Goal: Communication & Community: Answer question/provide support

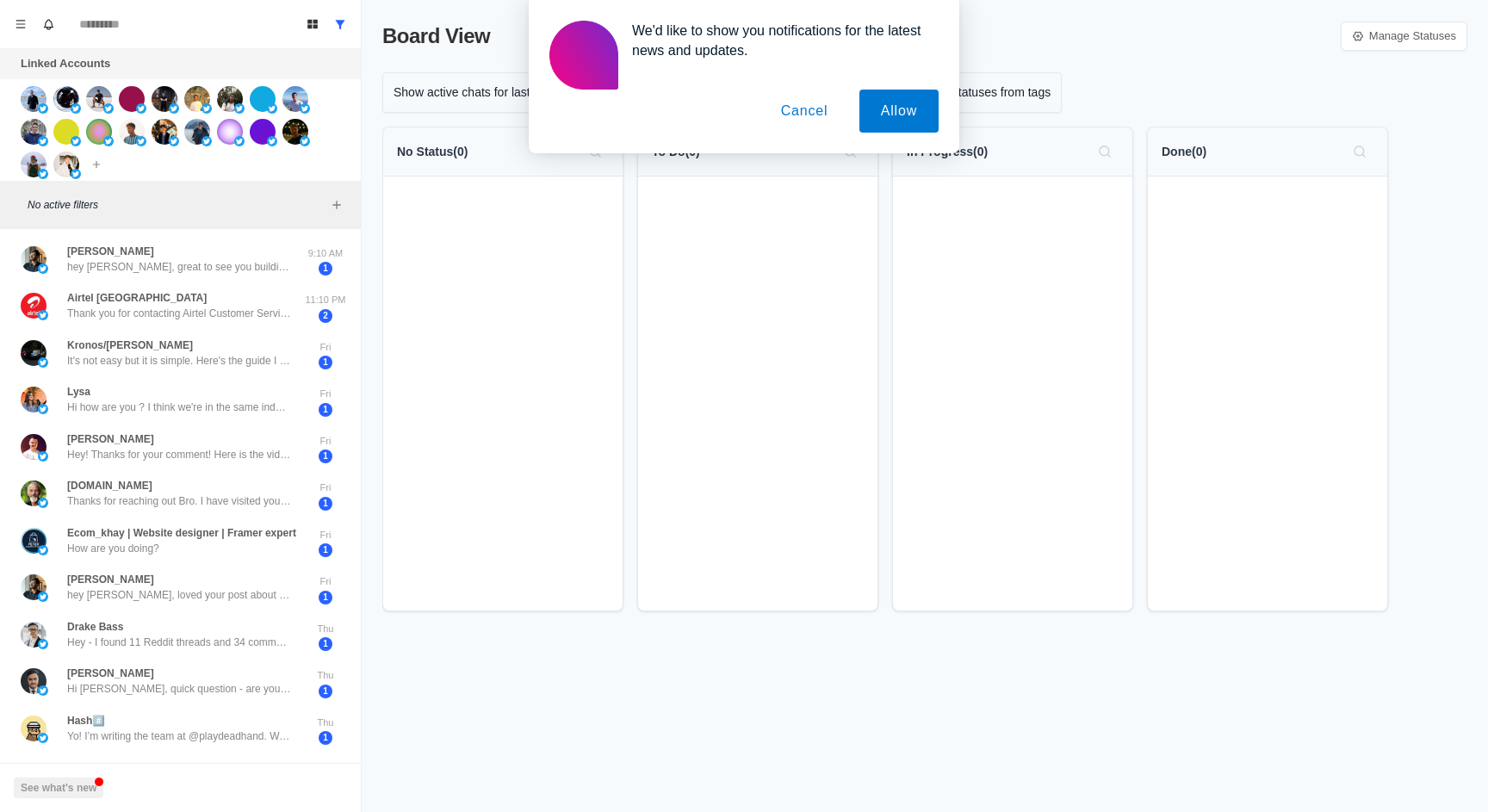
click at [808, 108] on button "Cancel" at bounding box center [804, 111] width 90 height 43
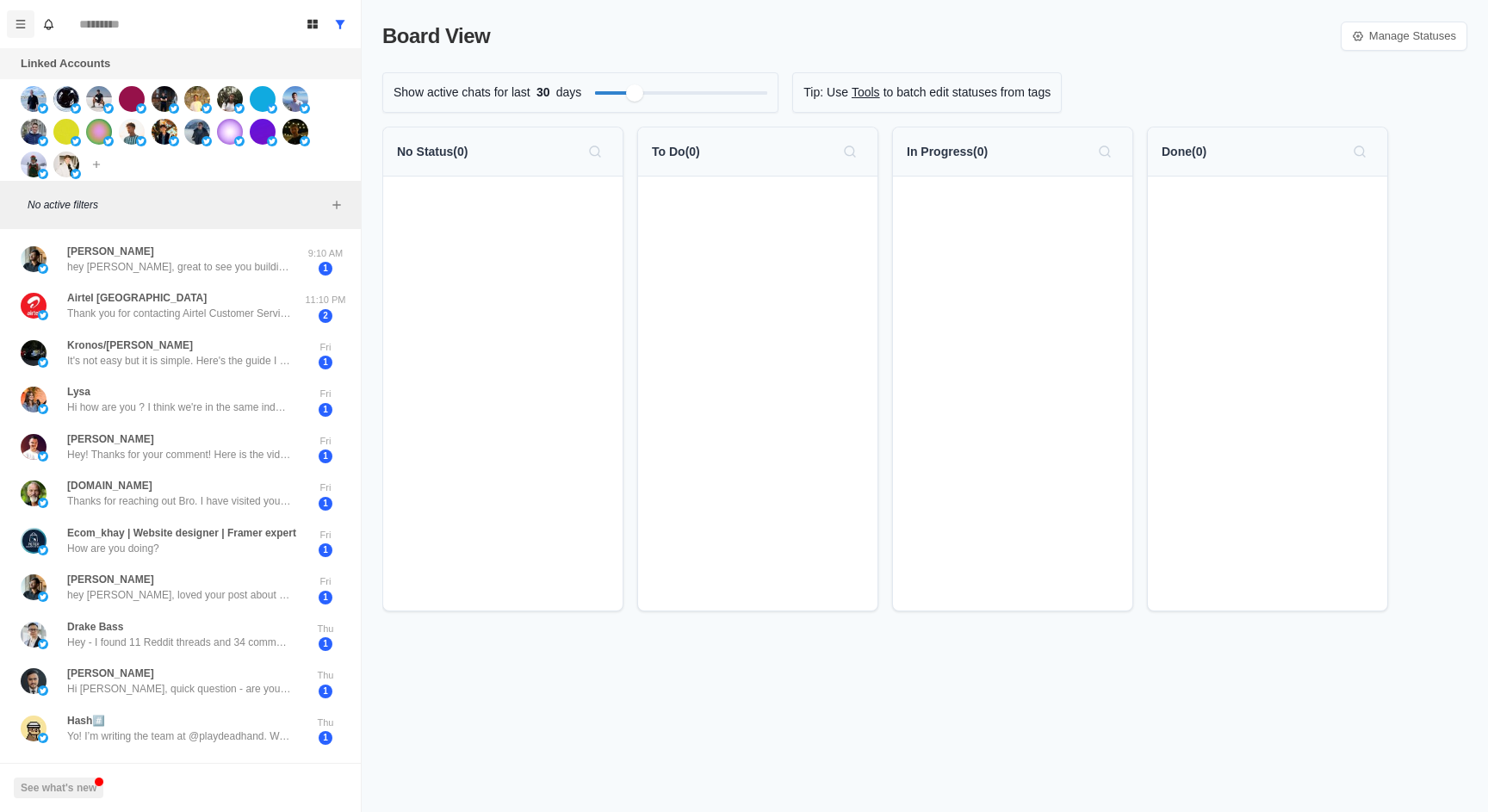
click at [28, 23] on button "Menu" at bounding box center [20, 24] width 28 height 28
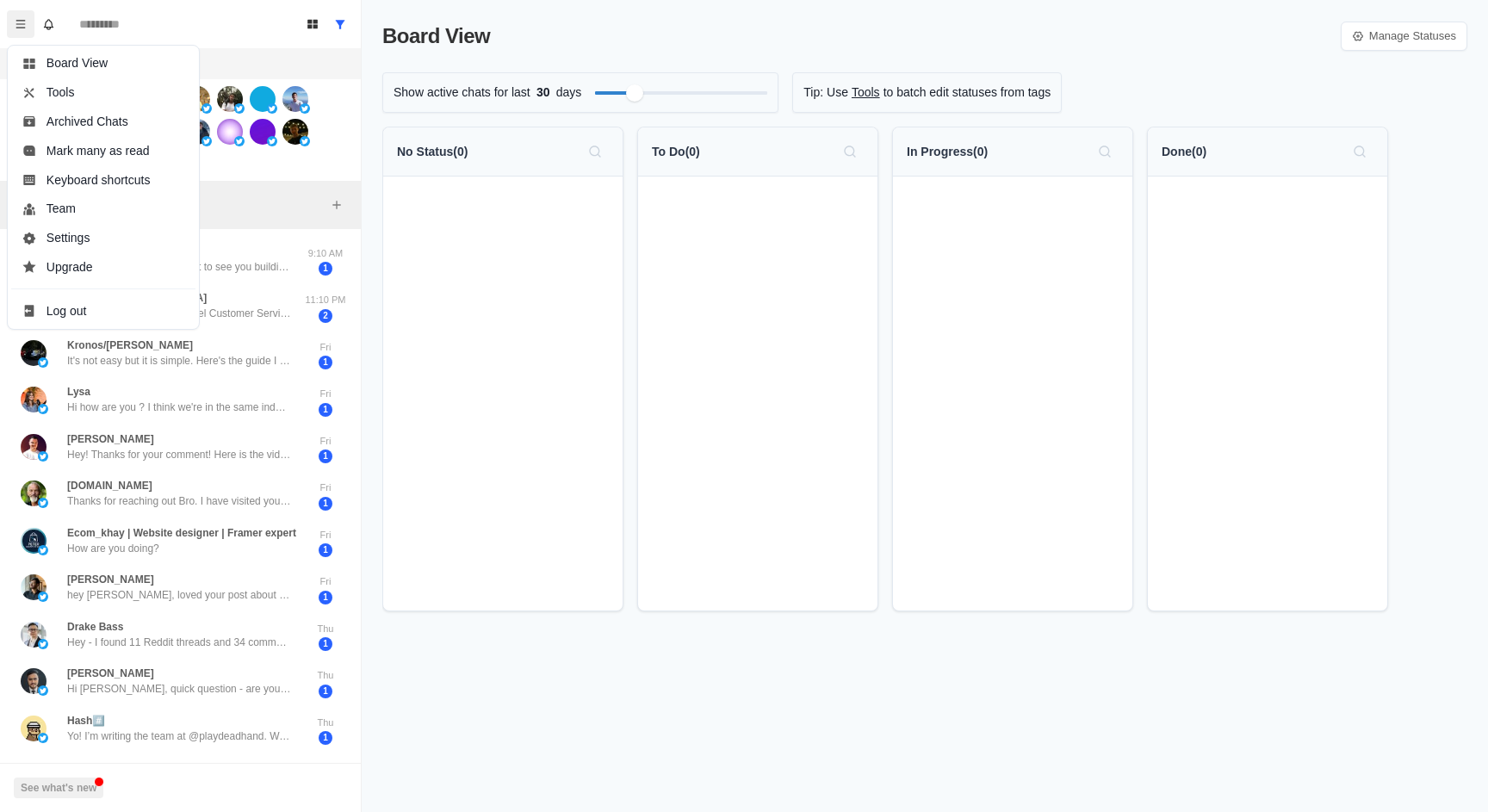
click at [303, 161] on div "Connect X account Connect Instagram account Additional account cost: +$5/month" at bounding box center [181, 129] width 361 height 101
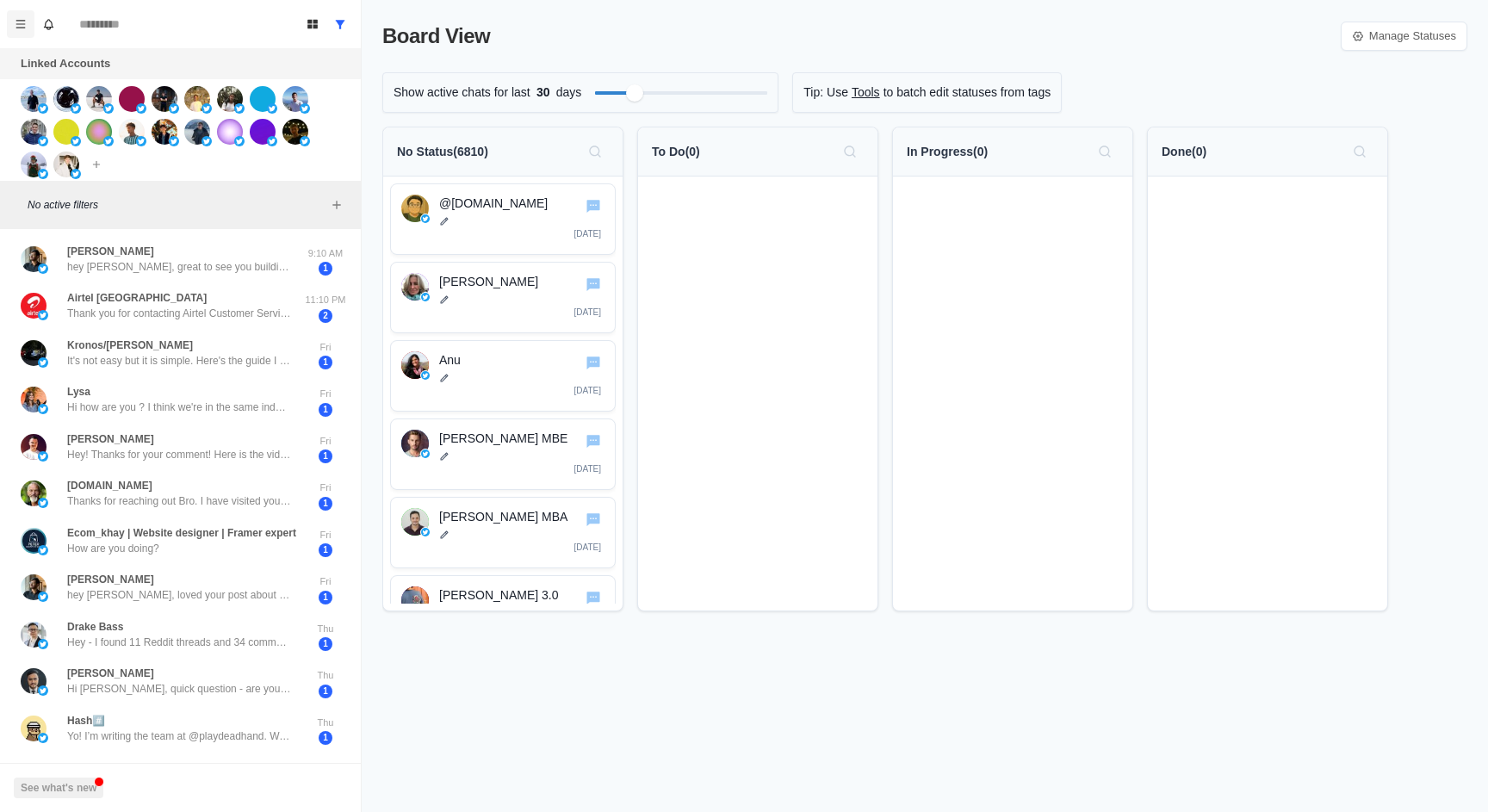
click at [18, 33] on button "Menu" at bounding box center [20, 24] width 28 height 28
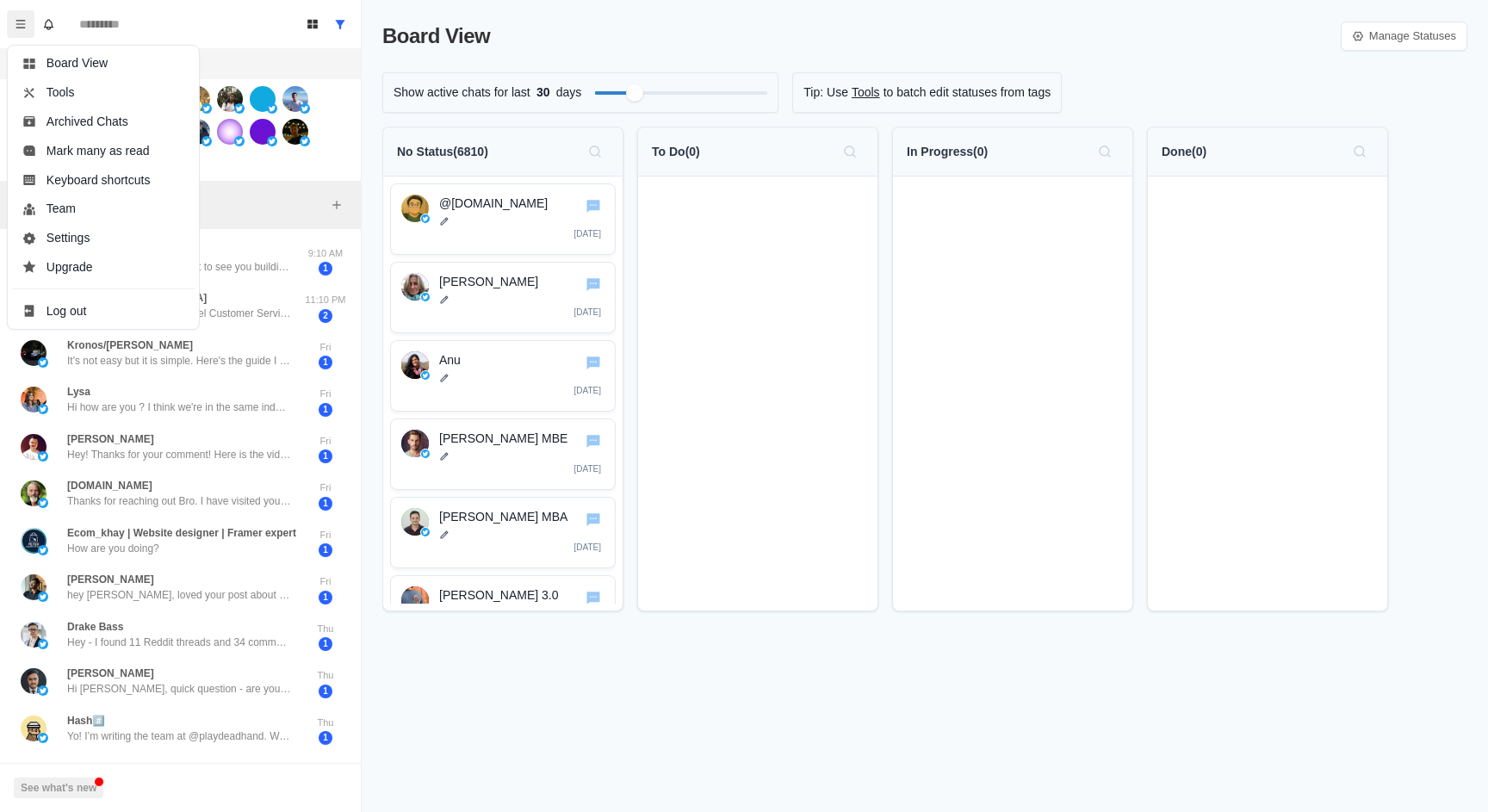
click at [254, 173] on div "Connect X account Connect Instagram account Additional account cost: +$5/month" at bounding box center [181, 129] width 361 height 101
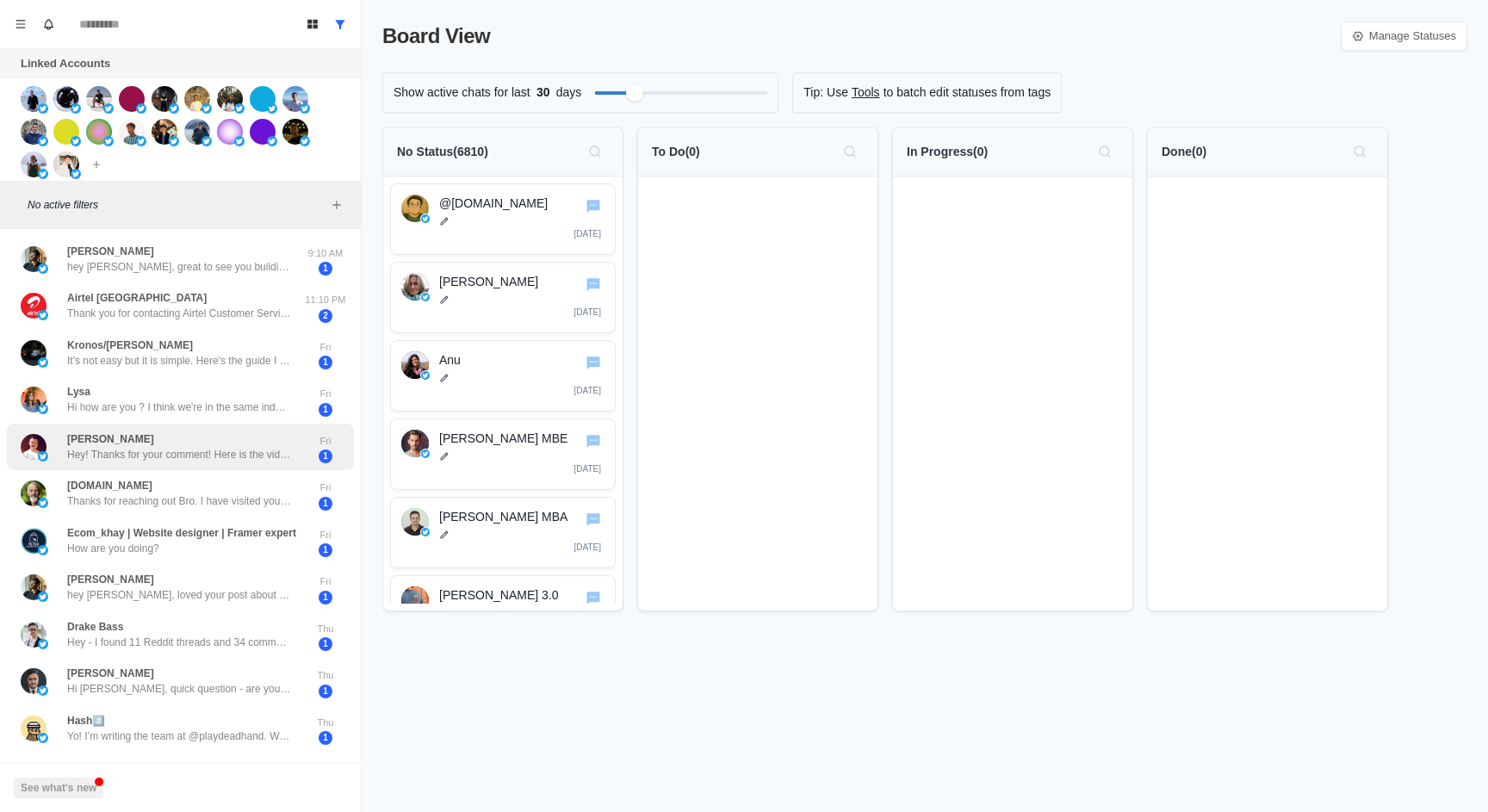
scroll to position [1, 0]
click at [75, 788] on button "See what's new" at bounding box center [59, 788] width 89 height 20
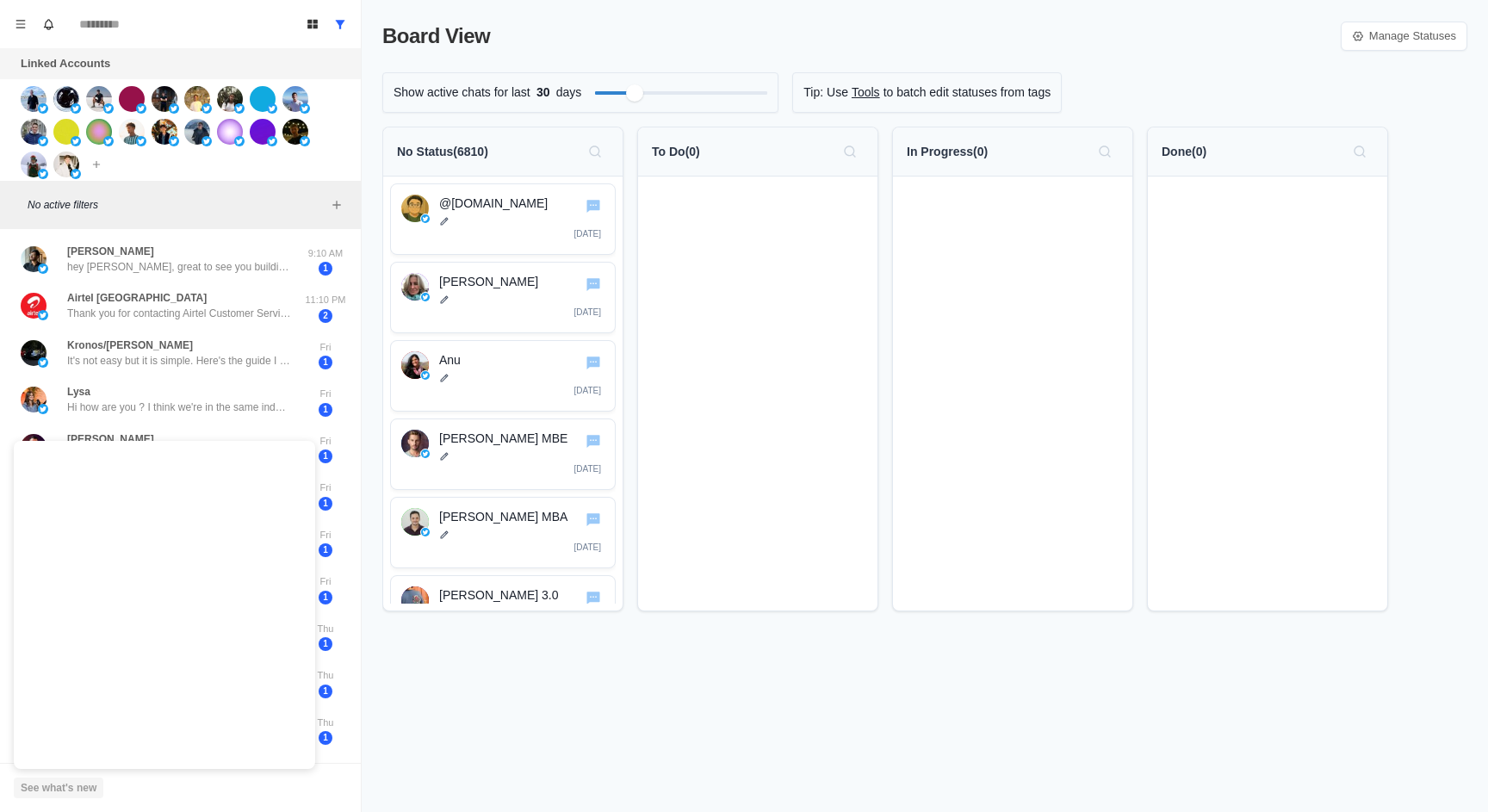
click at [75, 785] on button "See what's new" at bounding box center [59, 788] width 89 height 20
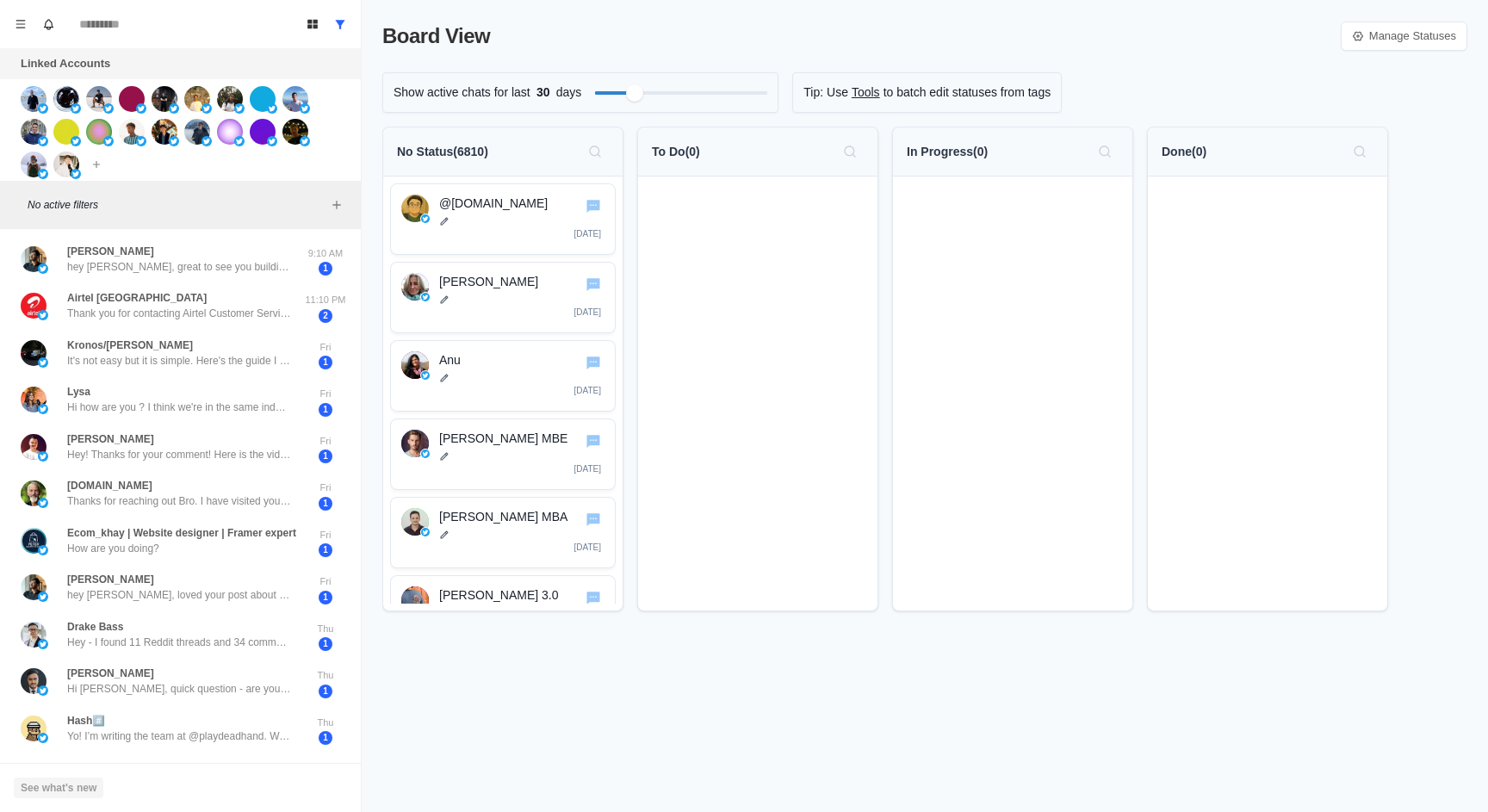
click at [82, 786] on button "See what's new" at bounding box center [59, 788] width 89 height 20
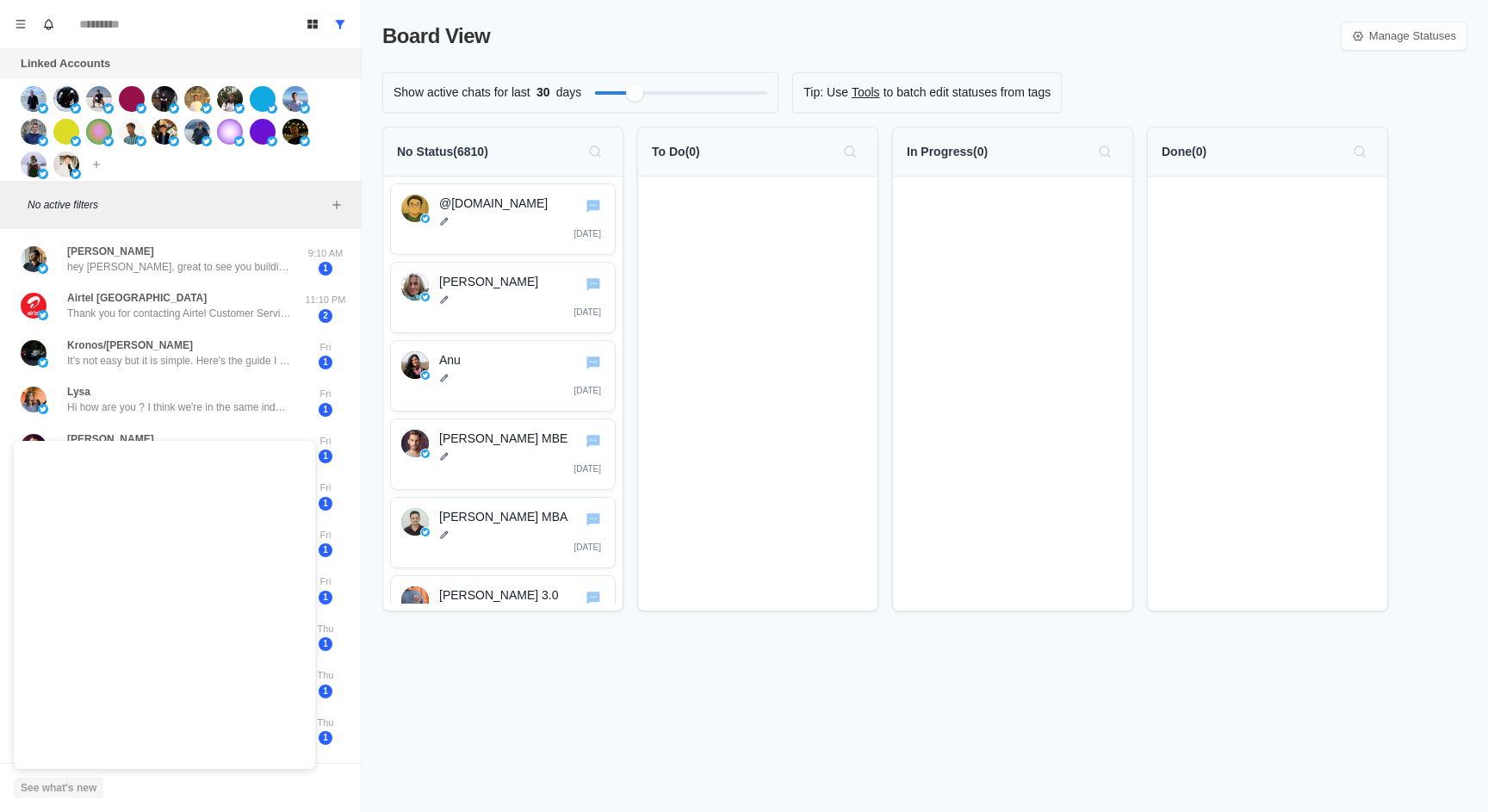
click at [82, 786] on button "See what's new" at bounding box center [59, 788] width 89 height 20
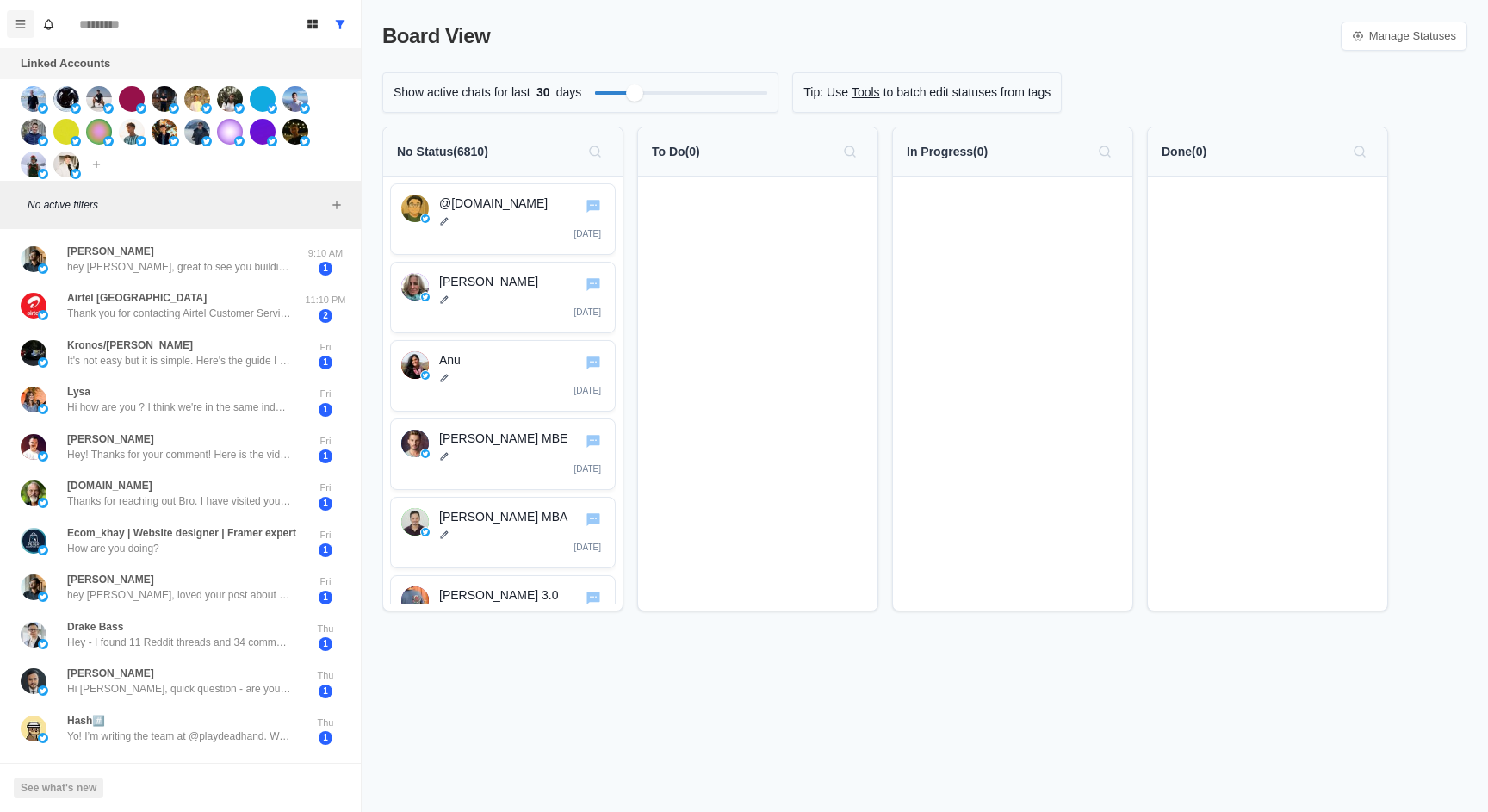
click at [20, 33] on button "Menu" at bounding box center [20, 24] width 28 height 28
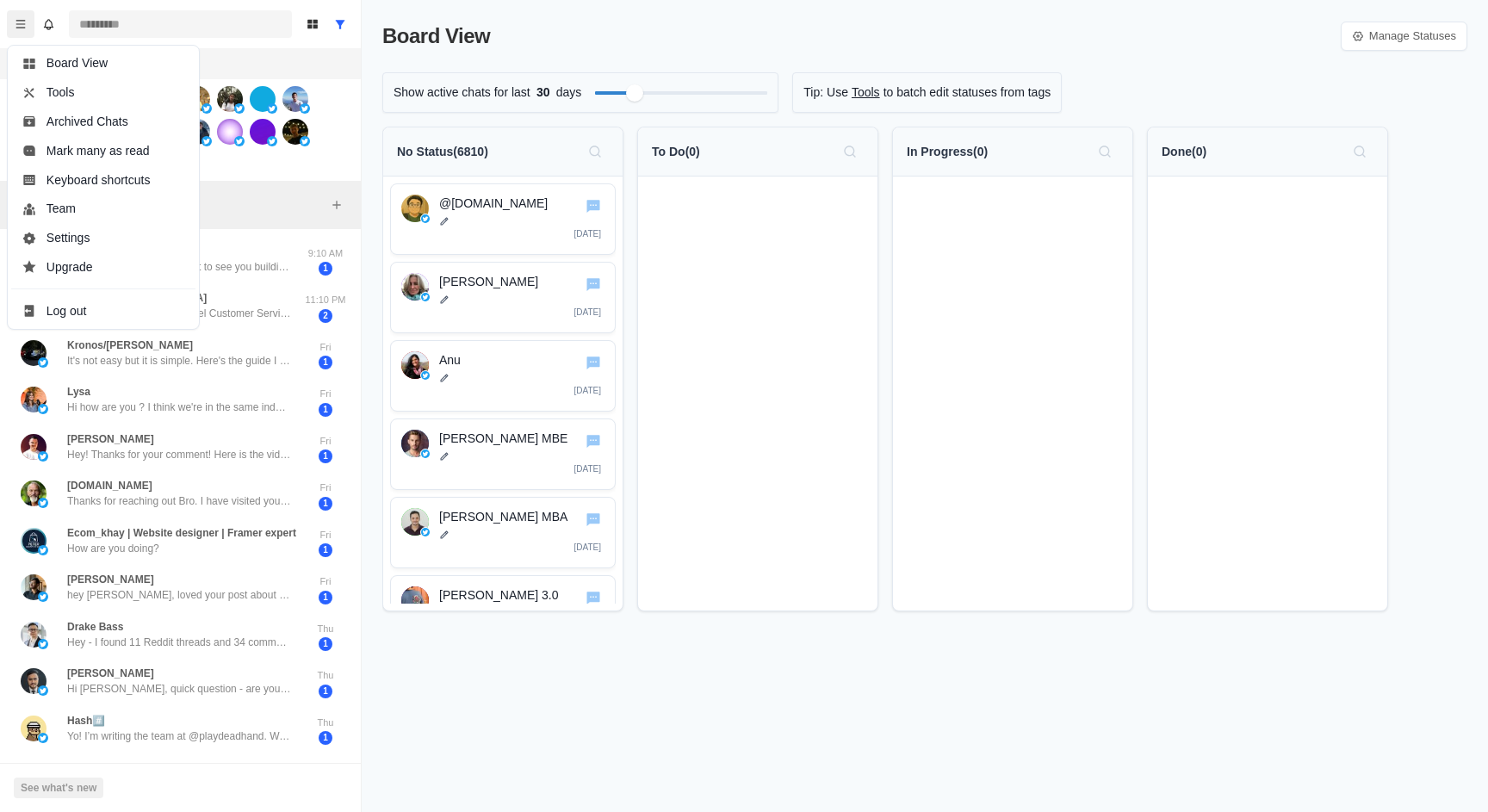
click at [206, 37] on input at bounding box center [181, 24] width 223 height 28
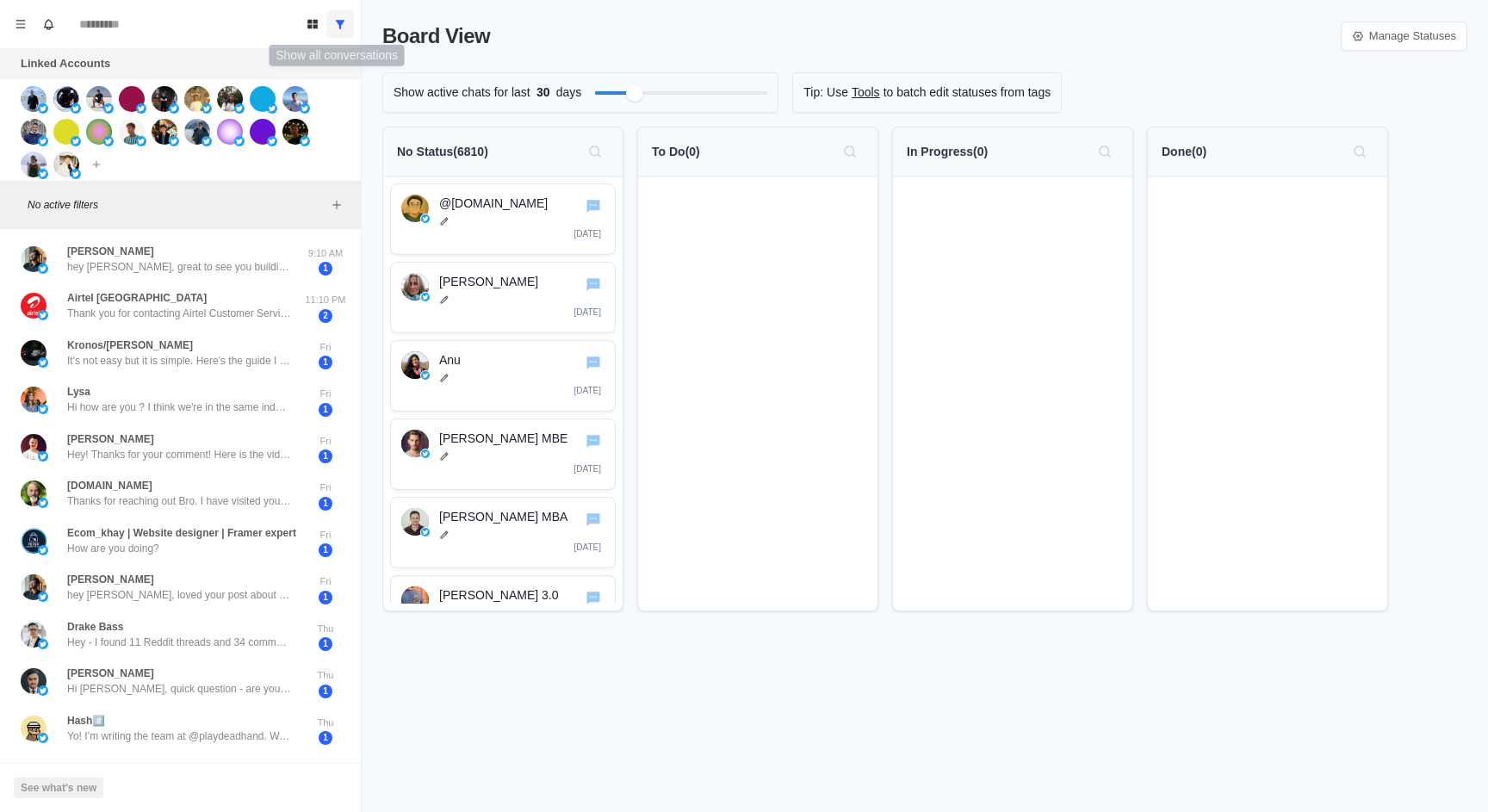
click at [329, 19] on button "Show all conversations" at bounding box center [341, 24] width 28 height 28
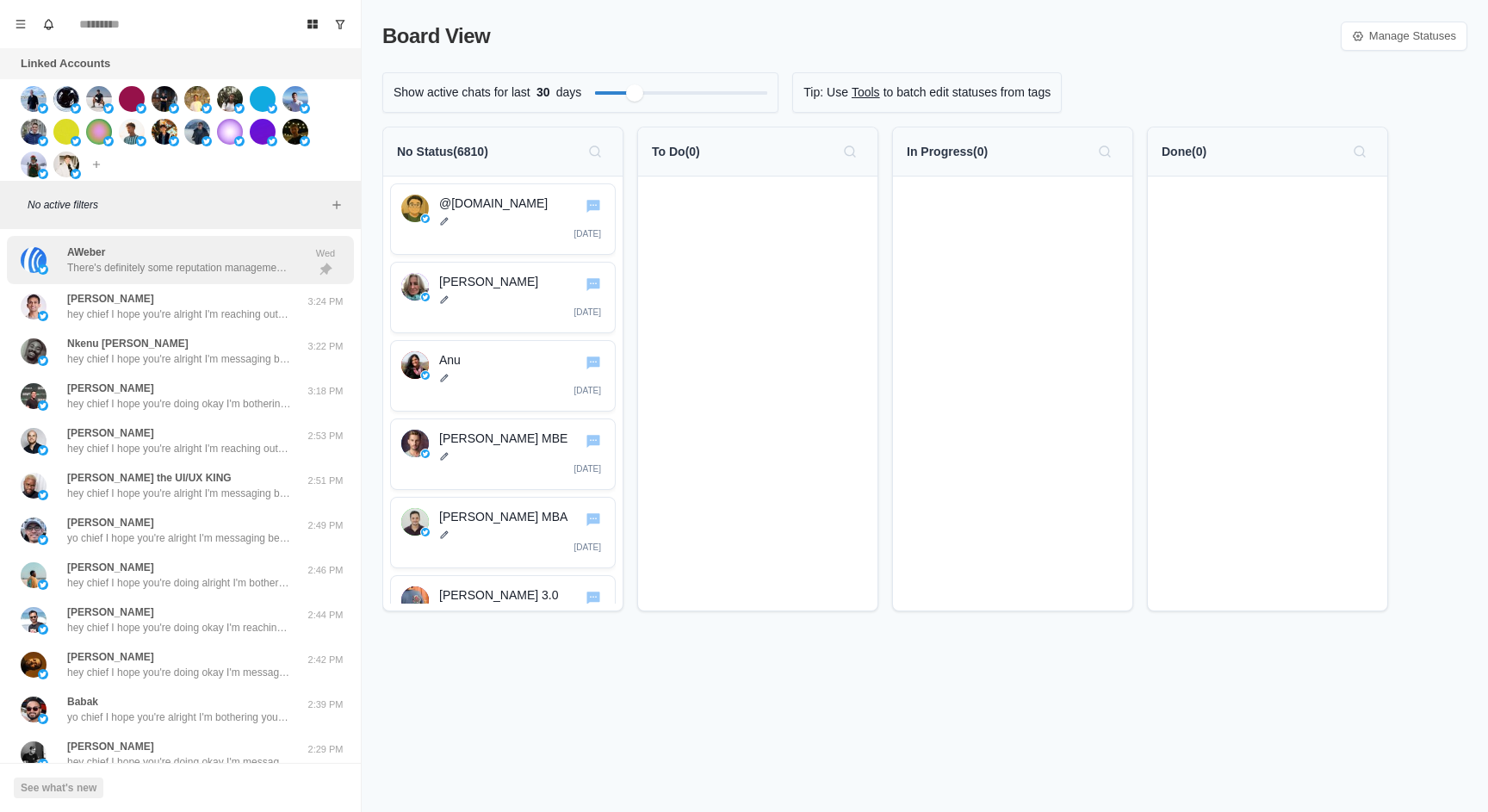
click at [255, 251] on div "AWeber There's definitely some reputation management to do" at bounding box center [179, 260] width 224 height 31
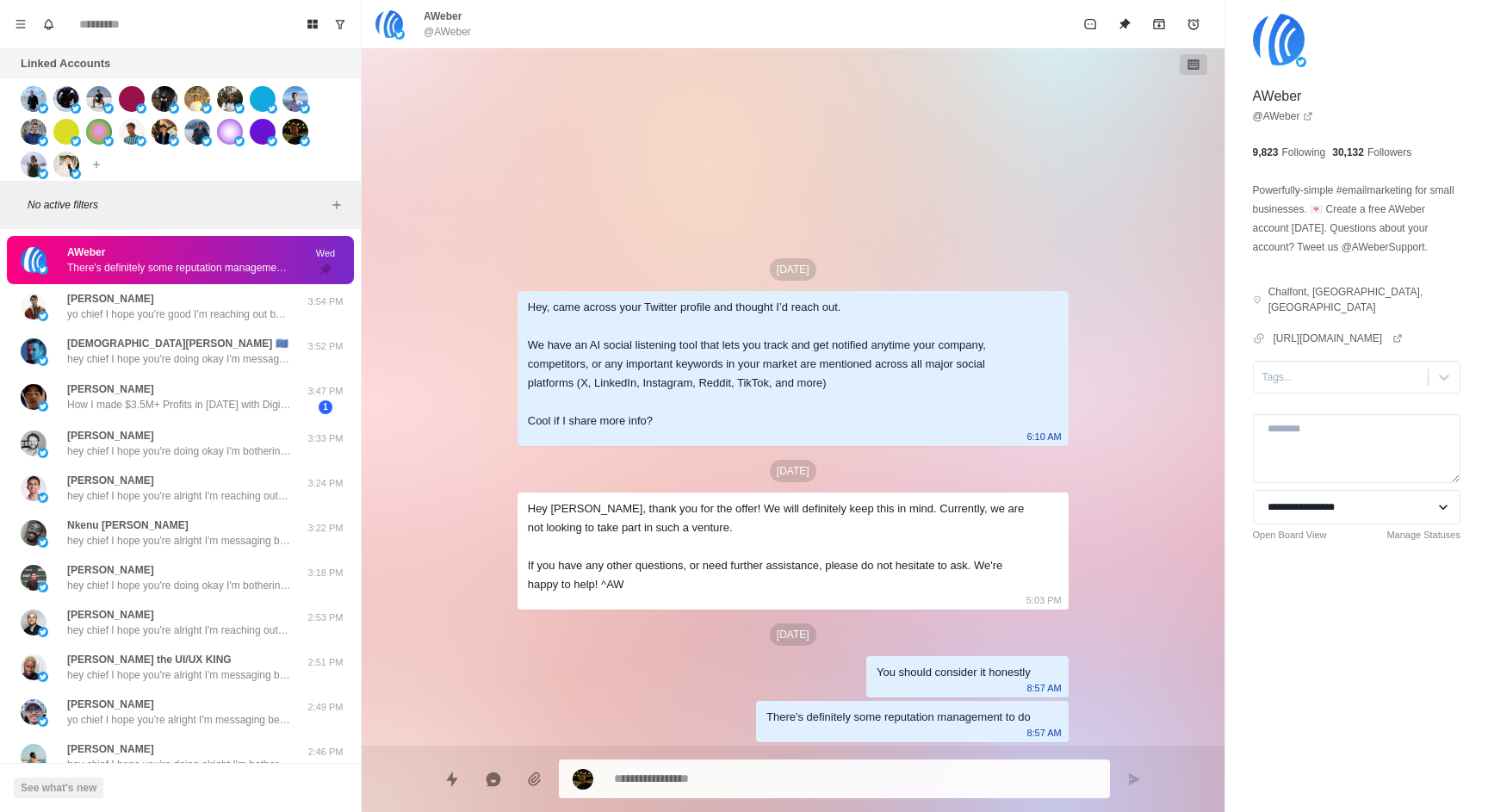
type textarea "*"
